Goal: Use online tool/utility: Utilize a website feature to perform a specific function

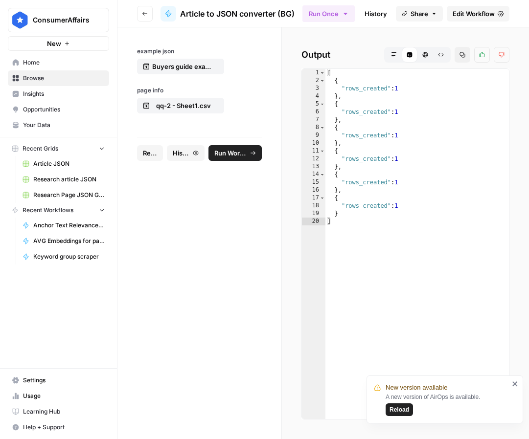
click at [397, 409] on span "Reload" at bounding box center [400, 410] width 20 height 9
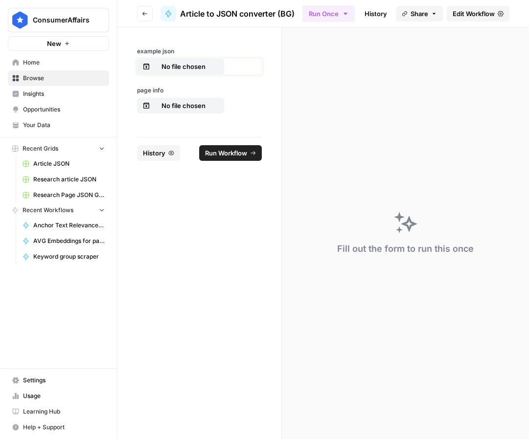
click at [176, 66] on p "No file chosen" at bounding box center [183, 67] width 63 height 10
click at [195, 106] on p "No file chosen" at bounding box center [183, 106] width 63 height 10
click at [237, 152] on span "Run Workflow" at bounding box center [230, 153] width 33 height 10
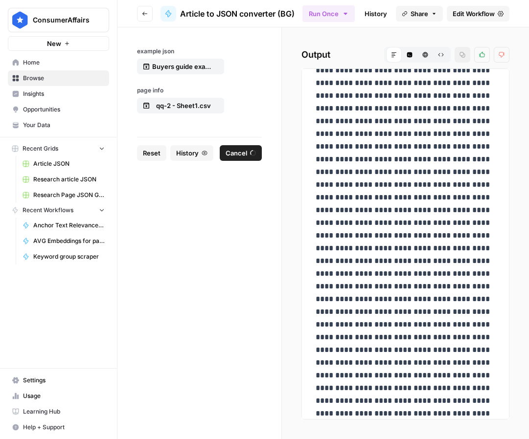
scroll to position [106, 0]
click at [406, 237] on p at bounding box center [406, 191] width 180 height 433
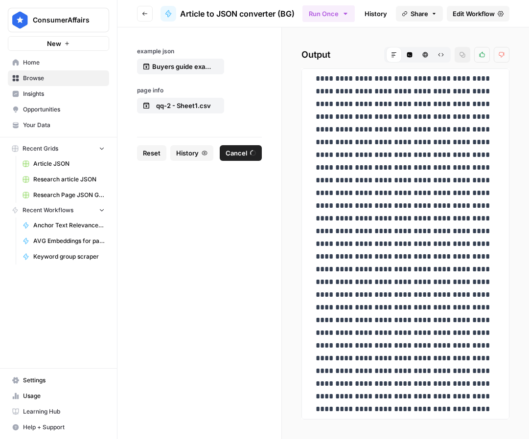
scroll to position [2211, 0]
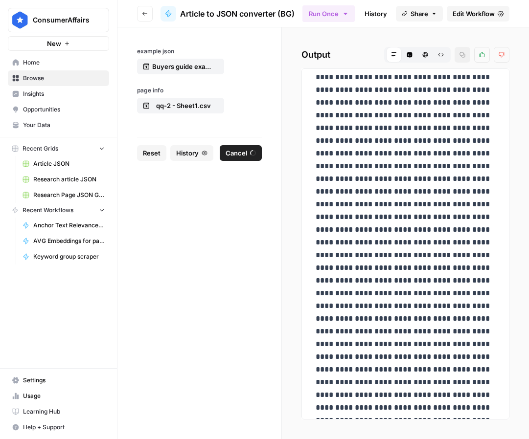
click at [247, 153] on span "Cancel" at bounding box center [237, 153] width 22 height 10
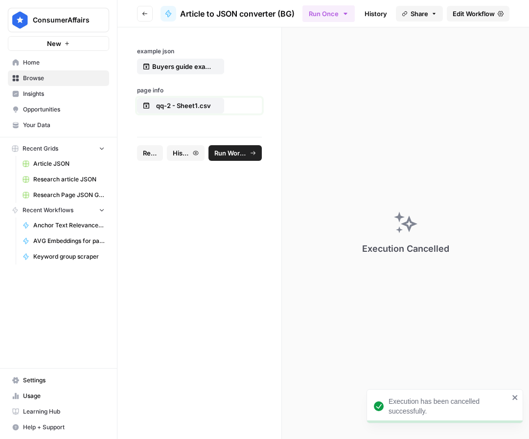
click at [177, 111] on button "qq-2 - Sheet1.csv" at bounding box center [180, 106] width 87 height 16
click at [231, 153] on span "Run Workflow" at bounding box center [230, 153] width 33 height 10
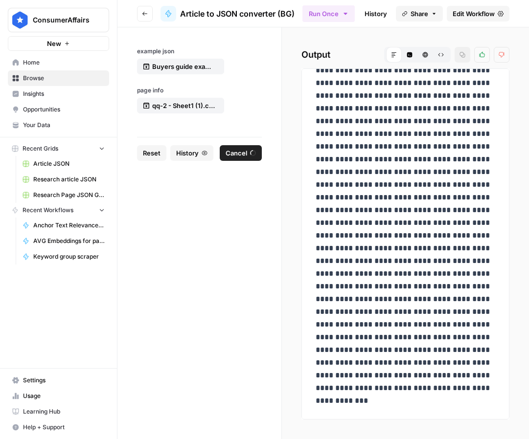
scroll to position [793, 0]
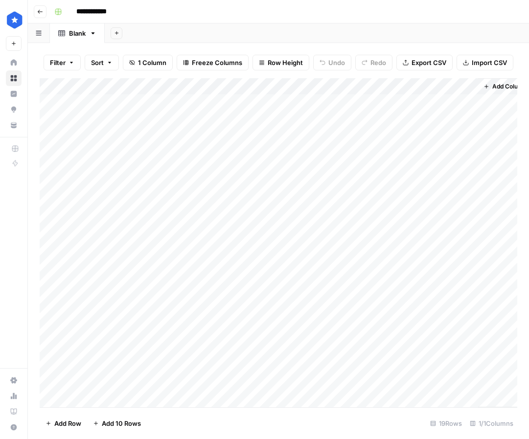
scroll to position [19, 0]
click at [239, 383] on div "Add Column" at bounding box center [279, 242] width 478 height 329
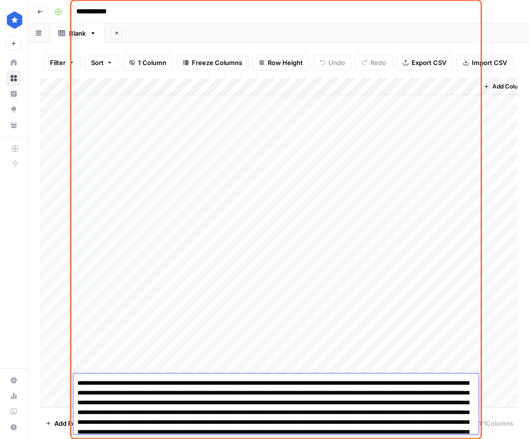
scroll to position [553, 0]
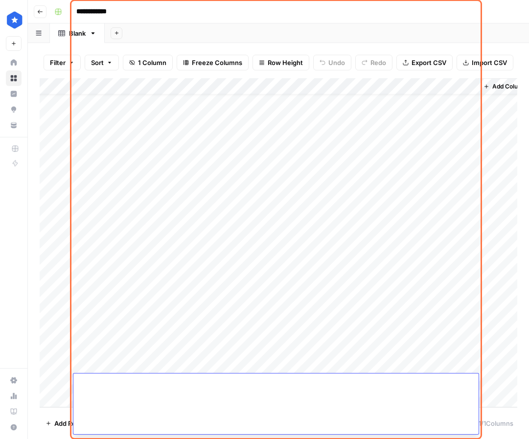
click at [234, 383] on textarea at bounding box center [275, 129] width 405 height 611
